Goal: Task Accomplishment & Management: Complete application form

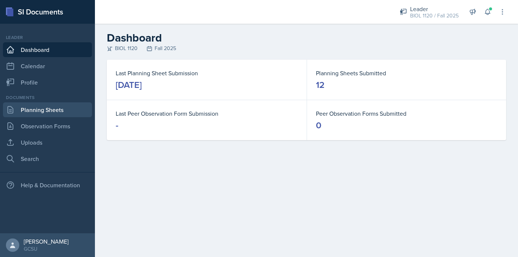
click at [43, 115] on link "Planning Sheets" at bounding box center [47, 109] width 89 height 15
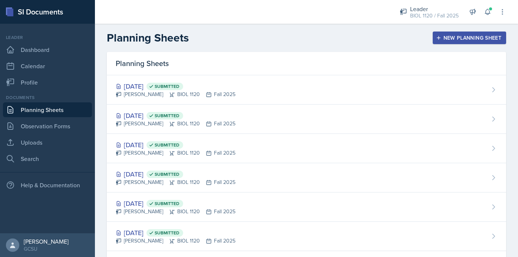
click at [482, 39] on div "New Planning Sheet" at bounding box center [469, 38] width 64 height 6
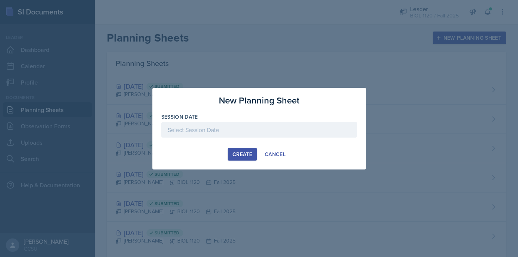
click at [214, 136] on div at bounding box center [259, 130] width 196 height 16
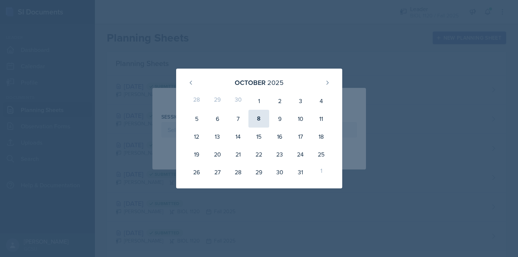
click at [261, 119] on div "8" at bounding box center [258, 119] width 21 height 18
type input "[DATE]"
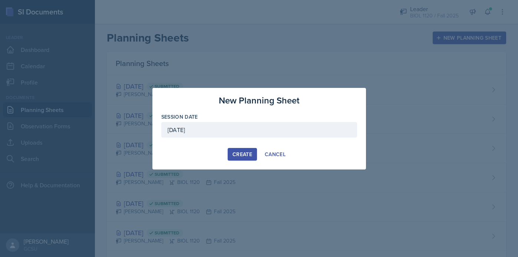
click at [245, 153] on div "Create" at bounding box center [242, 154] width 20 height 6
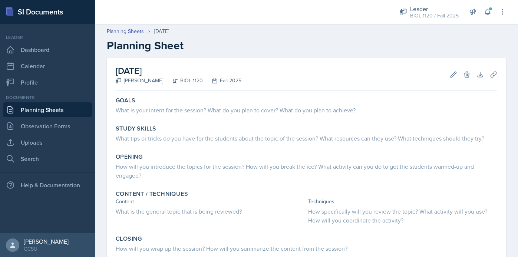
click at [415, 45] on h2 "Planning Sheet" at bounding box center [306, 45] width 399 height 13
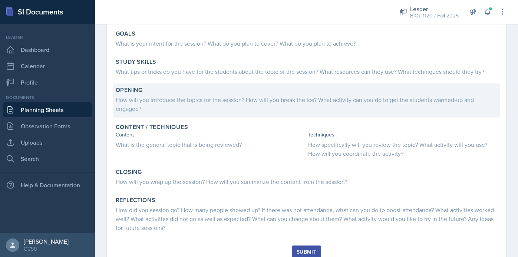
scroll to position [95, 0]
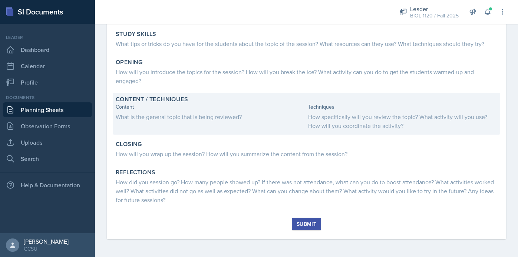
click at [331, 113] on div "How specifically will you review the topic? What activity will you use? How wil…" at bounding box center [402, 121] width 189 height 18
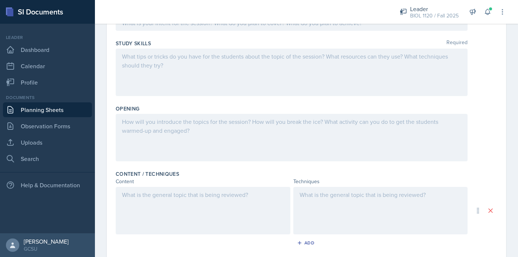
click at [325, 204] on div at bounding box center [380, 210] width 175 height 47
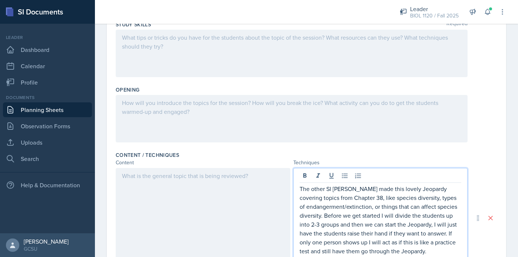
click at [250, 187] on div at bounding box center [203, 218] width 175 height 100
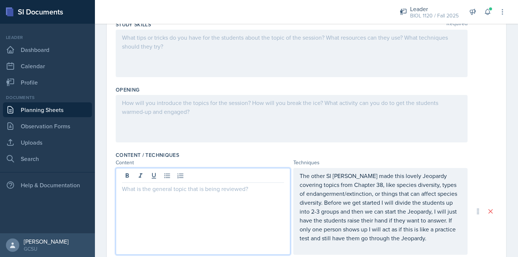
scroll to position [126, 0]
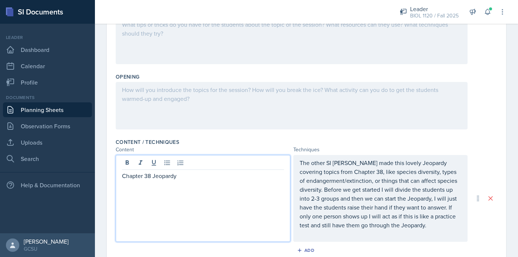
click at [316, 165] on div "The other SI [PERSON_NAME] made this lovely Jeopardy covering topics from Chapt…" at bounding box center [380, 198] width 175 height 87
click at [0, 0] on icon at bounding box center [0, 0] width 0 height 0
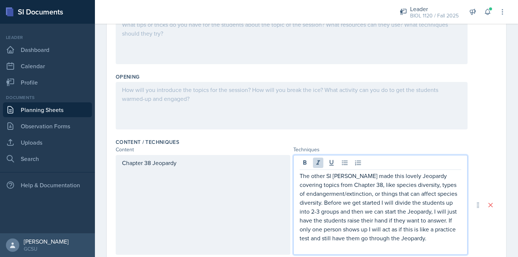
click at [319, 176] on p "The other SI [PERSON_NAME] made this lovely Jeopardy covering topics from Chapt…" at bounding box center [381, 206] width 162 height 71
drag, startPoint x: 324, startPoint y: 176, endPoint x: 292, endPoint y: 178, distance: 31.9
click at [292, 178] on div "Chapter 38 Jeopardy The other SI [PERSON_NAME] made this lovely Jeopardy coveri…" at bounding box center [292, 205] width 352 height 100
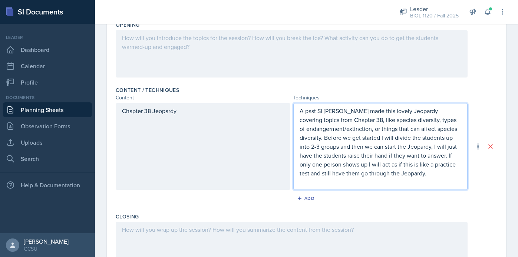
scroll to position [181, 0]
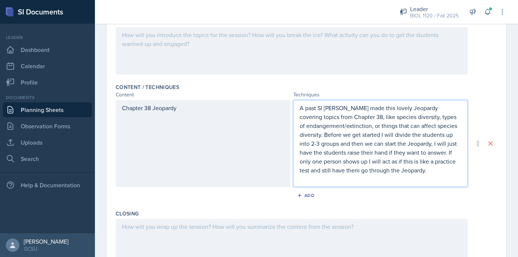
click at [492, 171] on div "Chapter 38 Jeopardy A past SI [PERSON_NAME] made this lovely Jeopardy covering …" at bounding box center [306, 143] width 381 height 87
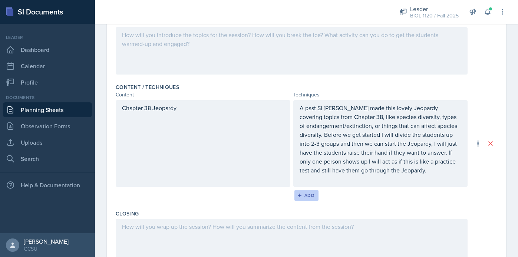
click at [304, 197] on div "Add" at bounding box center [306, 195] width 16 height 6
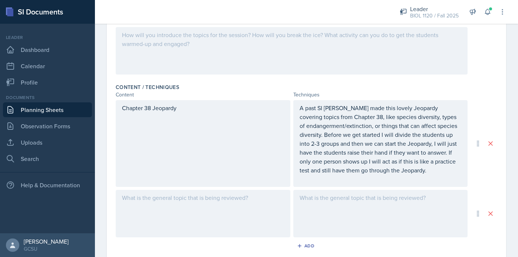
click at [189, 202] on div at bounding box center [203, 213] width 175 height 47
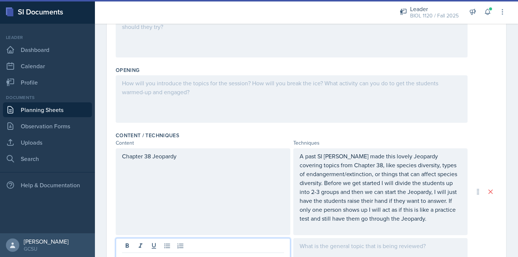
click at [214, 98] on div at bounding box center [292, 98] width 352 height 47
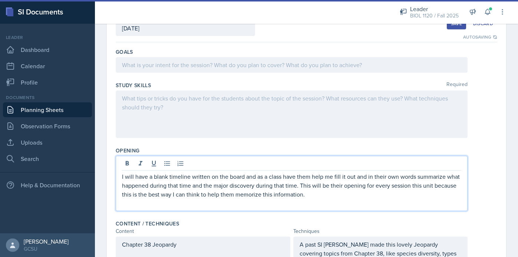
scroll to position [0, 0]
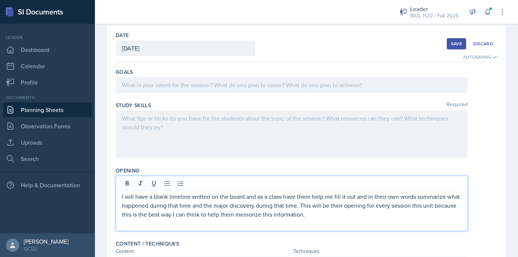
click at [219, 132] on div at bounding box center [292, 133] width 352 height 47
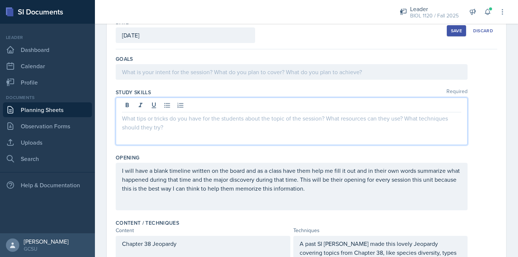
click at [487, 142] on div at bounding box center [306, 120] width 381 height 47
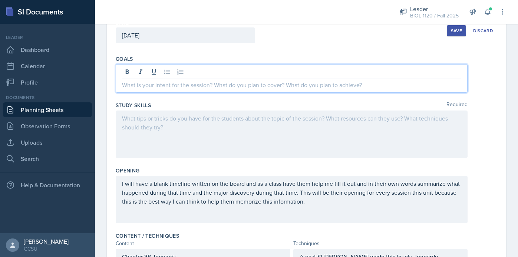
click at [218, 73] on div at bounding box center [292, 78] width 352 height 29
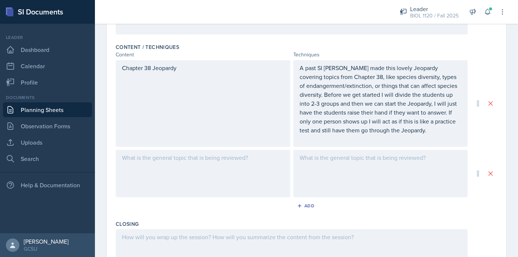
click at [351, 169] on div at bounding box center [380, 173] width 175 height 47
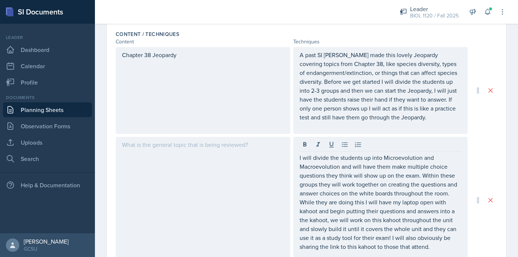
click at [107, 105] on div "Date [DATE] [DATE] 28 29 30 1 2 3 4 5 6 7 8 9 10 11 12 13 14 15 16 17 18 19 20 …" at bounding box center [306, 122] width 399 height 596
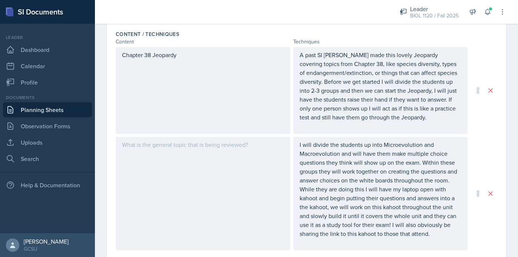
click at [95, 96] on div "Date [DATE] [DATE] 28 29 30 1 2 3 4 5 6 7 8 9 10 11 12 13 14 15 16 17 18 19 20 …" at bounding box center [306, 124] width 423 height 601
click at [491, 137] on div "I will divide the students up into Microevolution and Macroevolution and will h…" at bounding box center [306, 193] width 381 height 113
click at [106, 97] on div "Date [DATE] [DATE] 28 29 30 1 2 3 4 5 6 7 8 9 10 11 12 13 14 15 16 17 18 19 20 …" at bounding box center [306, 124] width 423 height 601
drag, startPoint x: 98, startPoint y: 50, endPoint x: 112, endPoint y: 79, distance: 32.3
click at [112, 79] on div "Date [DATE] [DATE] 28 29 30 1 2 3 4 5 6 7 8 9 10 11 12 13 14 15 16 17 18 19 20 …" at bounding box center [306, 124] width 423 height 601
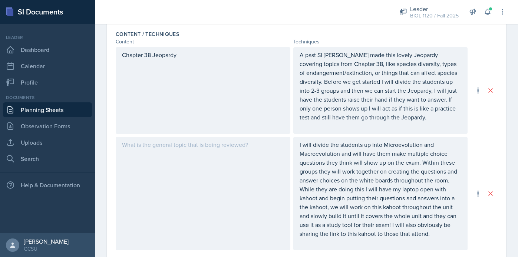
click at [166, 152] on div at bounding box center [203, 193] width 175 height 113
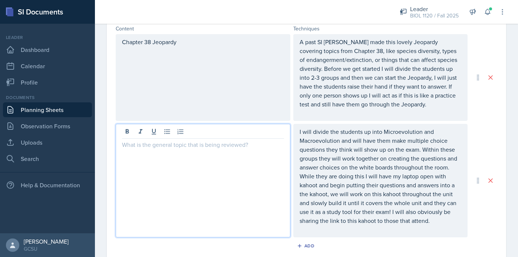
click at [494, 122] on div "Chapter 38 Jeopardy A past SI [PERSON_NAME] made this lovely Jeopardy covering …" at bounding box center [306, 135] width 381 height 203
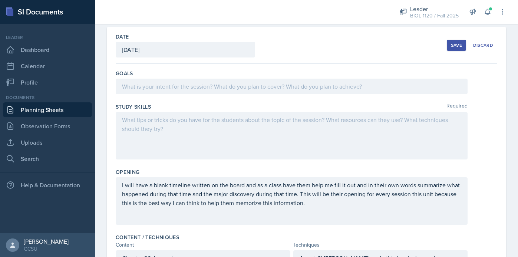
scroll to position [0, 0]
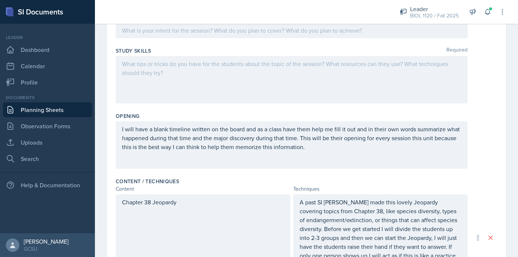
click at [329, 87] on div at bounding box center [292, 79] width 352 height 47
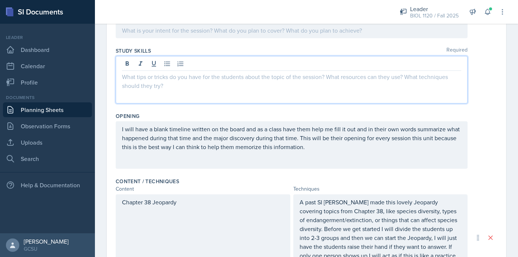
scroll to position [100, 0]
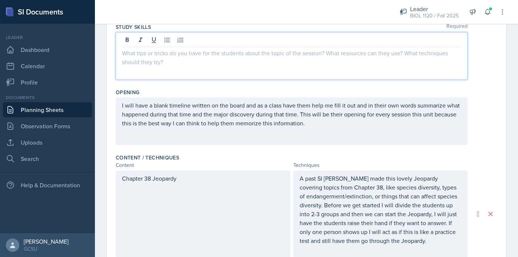
click at [150, 179] on p "Chapter 38 Jeopardy" at bounding box center [203, 178] width 162 height 9
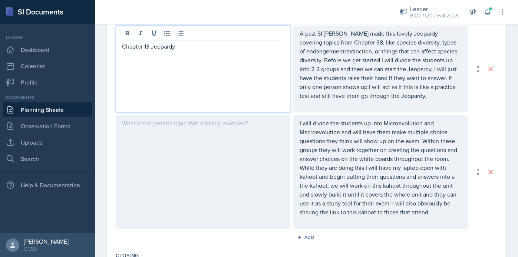
scroll to position [269, 0]
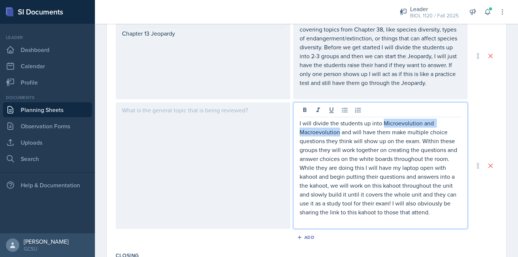
drag, startPoint x: 338, startPoint y: 134, endPoint x: 384, endPoint y: 122, distance: 47.2
click at [384, 122] on p "I will divide the students up into Microevolution and Macroevolution and will h…" at bounding box center [381, 168] width 162 height 98
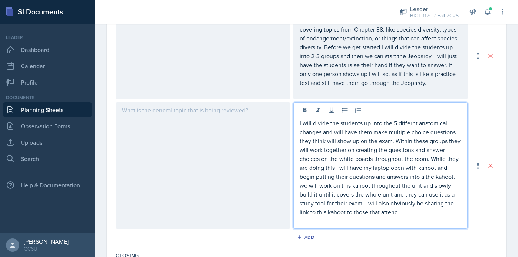
click at [414, 123] on p "I will divide the students up into the 5 differnt anatomical changes and will h…" at bounding box center [381, 168] width 162 height 98
click at [411, 123] on p "I will divide the students up into the 5 differnt anatomical changes and will h…" at bounding box center [381, 168] width 162 height 98
click at [430, 144] on p "I will divide the students up into the 5 different anatomical changes and will …" at bounding box center [381, 168] width 162 height 98
click at [407, 210] on p "I will divide the students up into the 5 different anatomical changes and will …" at bounding box center [381, 168] width 162 height 98
click at [421, 168] on p "I will divide the students up into the 5 different anatomical changes and will …" at bounding box center [381, 168] width 162 height 98
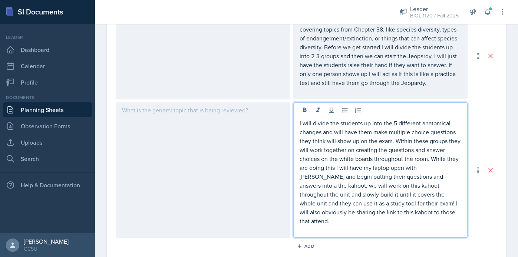
click at [440, 175] on p "I will divide the students up into the 5 different anatomical changes and will …" at bounding box center [381, 172] width 162 height 107
click at [354, 185] on p "I will divide the students up into the 5 different anatomical changes and will …" at bounding box center [381, 172] width 162 height 107
click at [331, 212] on p "I will divide the students up into the 5 different anatomical changes and will …" at bounding box center [381, 172] width 162 height 107
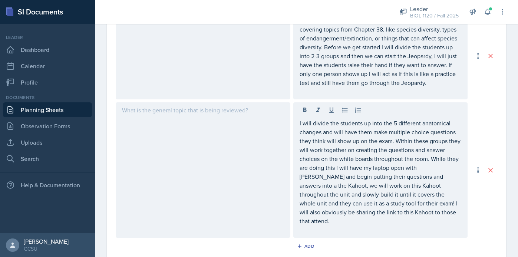
click at [486, 214] on div "I will divide the students up into the 5 different anatomical changes and will …" at bounding box center [306, 169] width 381 height 135
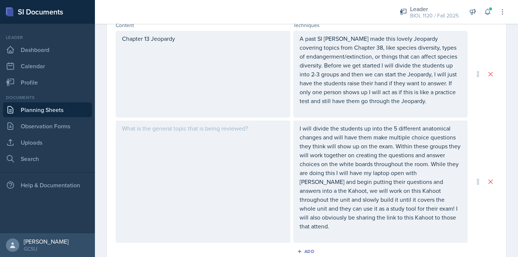
click at [192, 140] on div at bounding box center [203, 181] width 175 height 122
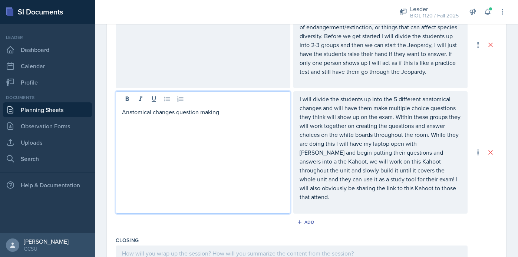
scroll to position [282, 0]
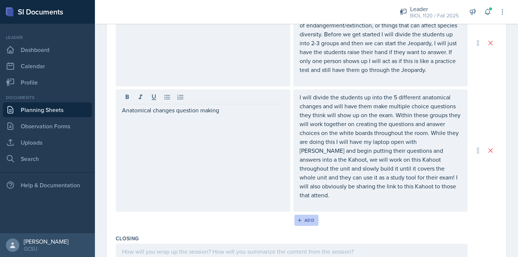
click at [303, 217] on div "Add" at bounding box center [306, 220] width 16 height 6
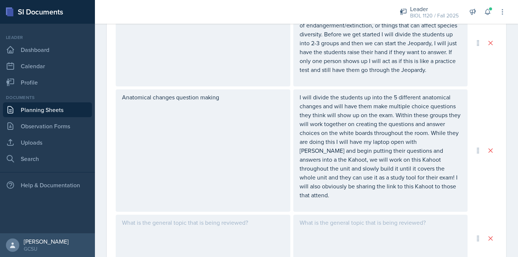
click at [200, 220] on div at bounding box center [203, 238] width 175 height 47
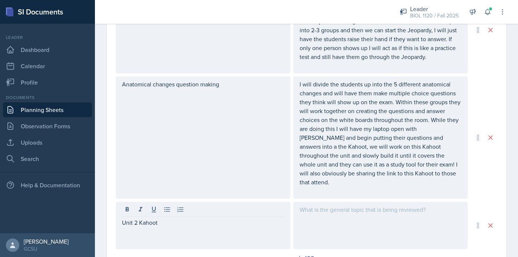
click at [367, 215] on div at bounding box center [380, 225] width 175 height 47
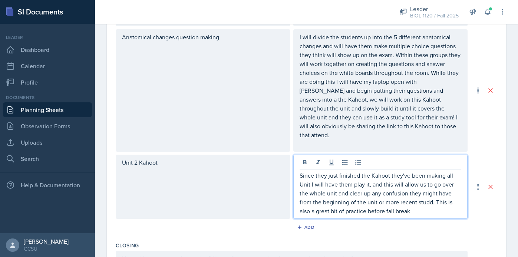
scroll to position [351, 0]
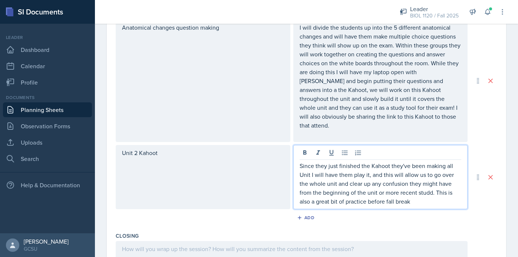
click at [433, 183] on p "Since they just finished the Kahoot they've been making all Unit I will have th…" at bounding box center [381, 183] width 162 height 44
click at [431, 191] on p "Since they just finished the Kahoot they've been making all Unit I will have th…" at bounding box center [381, 183] width 162 height 44
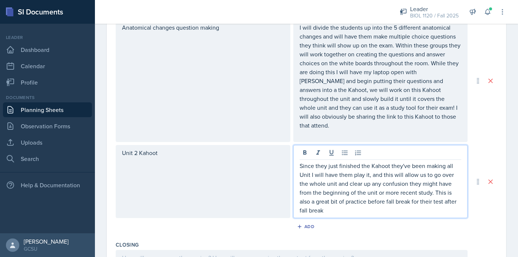
click at [494, 209] on div "Content / Techniques Content Techniques Chapter 13 Jeopardy A past SI [PERSON_N…" at bounding box center [306, 74] width 381 height 328
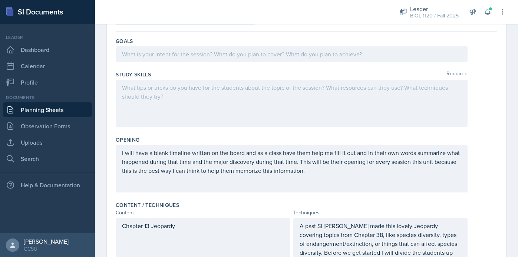
scroll to position [0, 0]
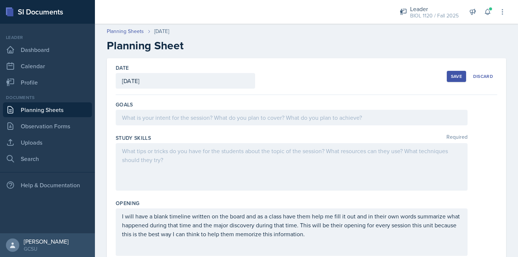
click at [457, 76] on div "Save" at bounding box center [456, 76] width 11 height 6
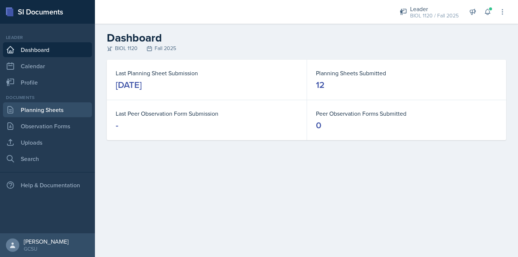
click at [36, 106] on link "Planning Sheets" at bounding box center [47, 109] width 89 height 15
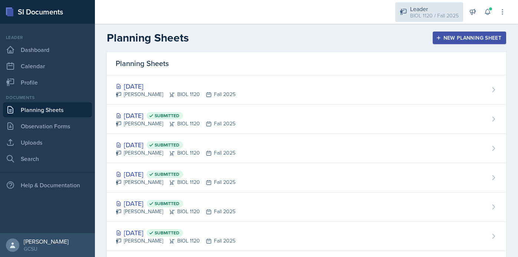
click at [438, 18] on div "BIOL 1120 / Fall 2025" at bounding box center [434, 16] width 49 height 8
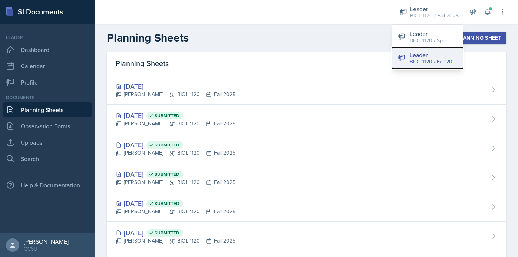
click at [427, 54] on div "Leader" at bounding box center [433, 54] width 47 height 9
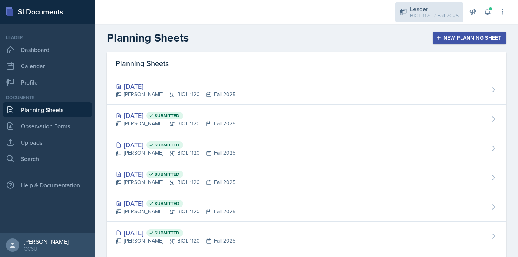
click at [431, 17] on div "BIOL 1120 / Fall 2025" at bounding box center [434, 16] width 49 height 8
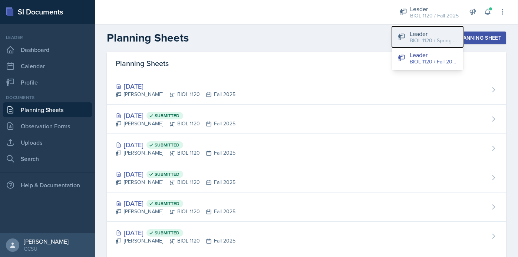
click at [431, 33] on div "Leader" at bounding box center [433, 33] width 47 height 9
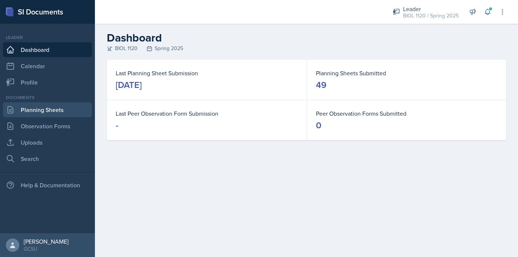
click at [49, 110] on link "Planning Sheets" at bounding box center [47, 109] width 89 height 15
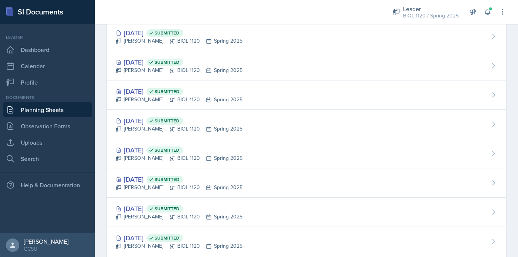
scroll to position [314, 0]
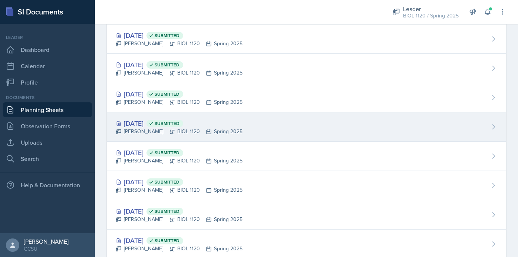
click at [297, 124] on div "Mar 11th, 2025 Submitted Emma Emmil BIOL 1120 Spring 2025" at bounding box center [306, 126] width 399 height 29
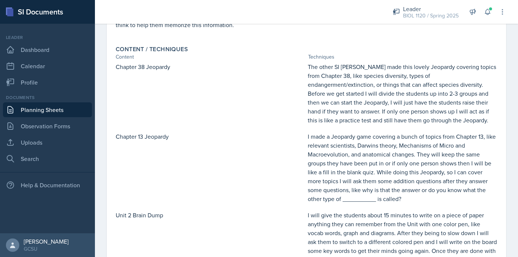
scroll to position [173, 0]
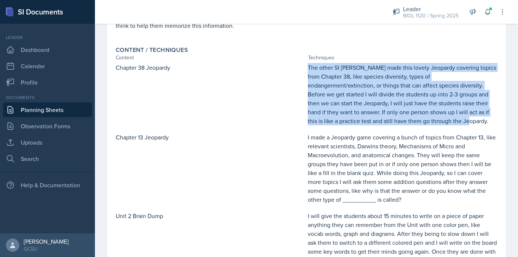
drag, startPoint x: 308, startPoint y: 67, endPoint x: 389, endPoint y: 121, distance: 97.1
click at [389, 121] on p "The other SI [PERSON_NAME] made this lovely Jeopardy covering topics from Chapt…" at bounding box center [402, 94] width 189 height 62
copy p "The other SI [PERSON_NAME] made this lovely Jeopardy covering topics from Chapt…"
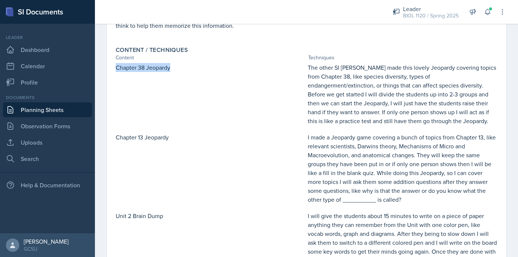
drag, startPoint x: 170, startPoint y: 68, endPoint x: 104, endPoint y: 66, distance: 65.7
click at [104, 66] on div "March 11th, 2025 Submitted Emma Emmil BIOL 1120 Spring 2025 Edit Delete View Co…" at bounding box center [306, 156] width 423 height 543
copy p "Chapter 38 Jeopardy"
click at [306, 99] on div "Chapter 38 Jeopardy The other SI Ashley made this lovely Jeopardy covering topi…" at bounding box center [306, 94] width 381 height 62
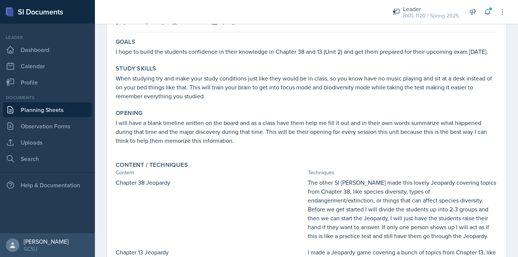
scroll to position [0, 0]
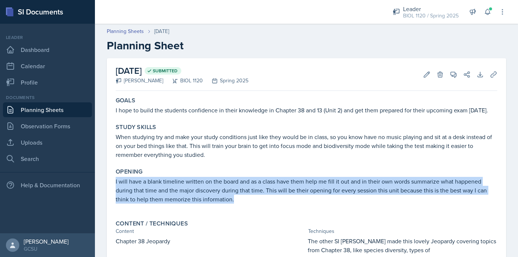
drag, startPoint x: 115, startPoint y: 183, endPoint x: 236, endPoint y: 201, distance: 122.2
click at [236, 201] on p "I will have a blank timeline written on the board and as a class have them help…" at bounding box center [306, 190] width 381 height 27
copy p "I will have a blank timeline written on the board and as a class have them help…"
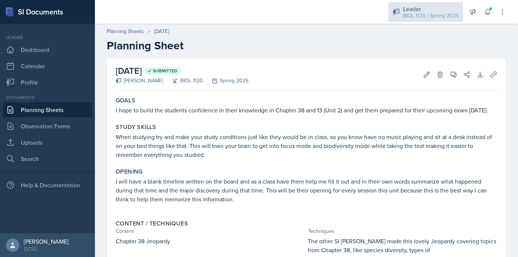
click at [424, 11] on div "Leader" at bounding box center [431, 8] width 56 height 9
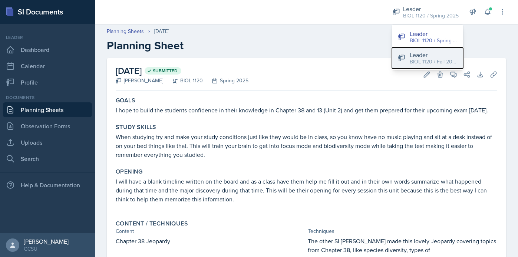
click at [416, 58] on div "BIOL 1120 / Fall 2025" at bounding box center [433, 62] width 47 height 8
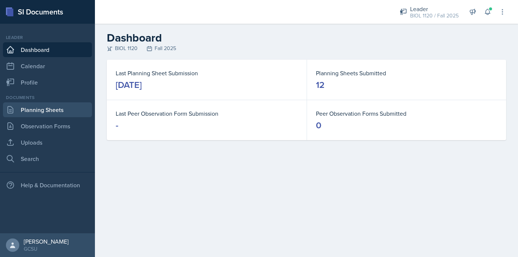
click at [48, 112] on link "Planning Sheets" at bounding box center [47, 109] width 89 height 15
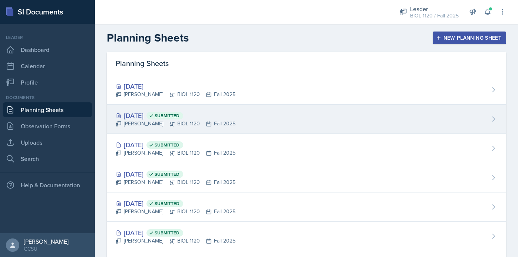
click at [298, 118] on div "Oct 6th, 2025 Submitted Emma Emmil BIOL 1120 Fall 2025" at bounding box center [306, 119] width 399 height 29
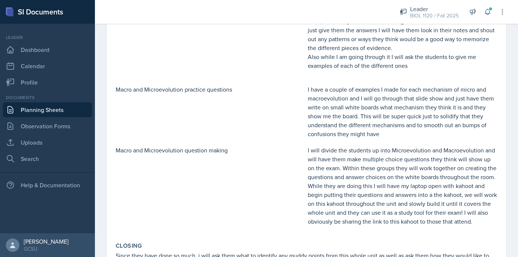
scroll to position [309, 0]
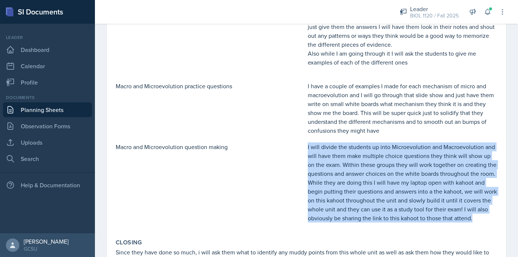
drag, startPoint x: 308, startPoint y: 147, endPoint x: 476, endPoint y: 218, distance: 182.2
click at [476, 218] on p "I will divide the students up into Microevolution and Macroevolution and will h…" at bounding box center [402, 182] width 189 height 80
copy p "I will divide the students up into Microevolution and Macroevolution and will h…"
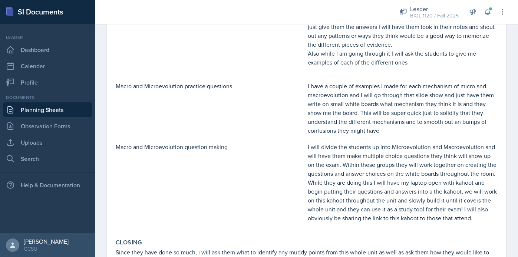
click at [361, 109] on p "I have a couple of examples I made for each mechanism of micro and macroevoluti…" at bounding box center [402, 108] width 189 height 53
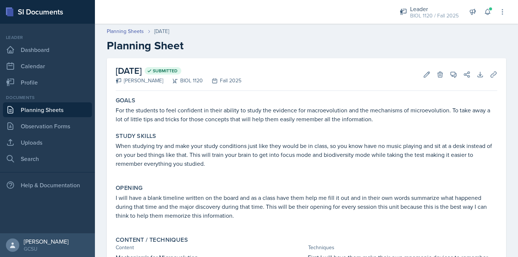
scroll to position [374, 0]
